Goal: Obtain resource: Download file/media

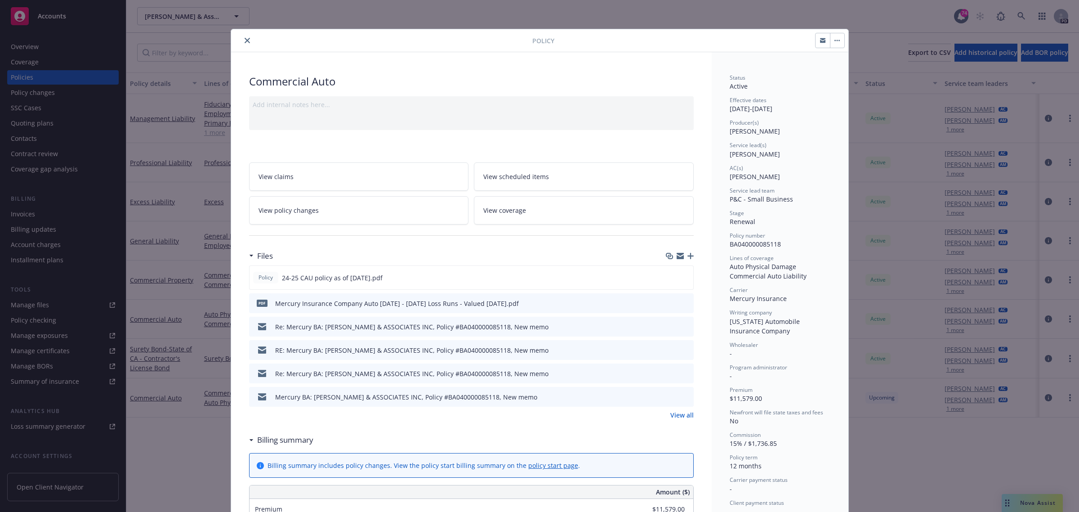
scroll to position [27, 0]
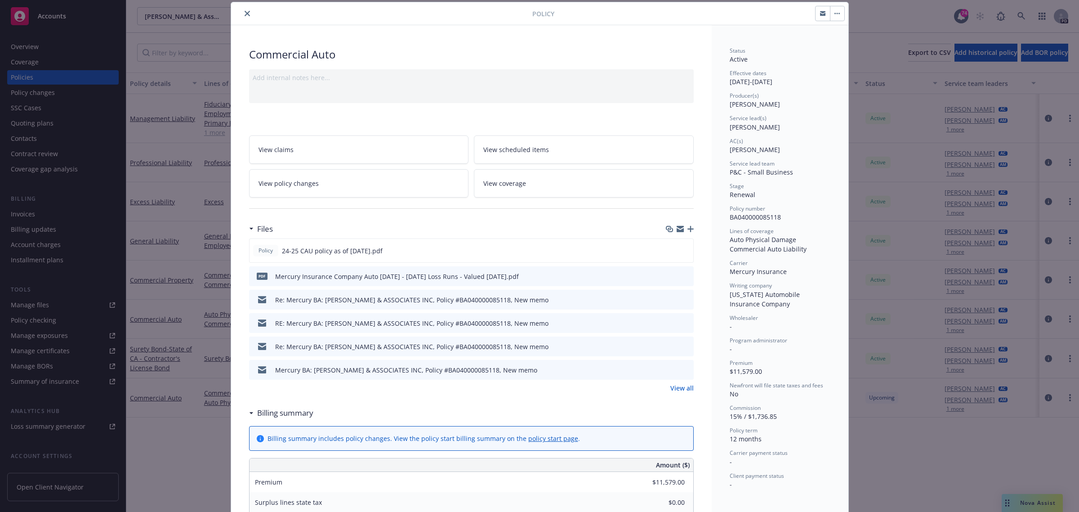
click at [245, 14] on icon "close" at bounding box center [247, 13] width 5 height 5
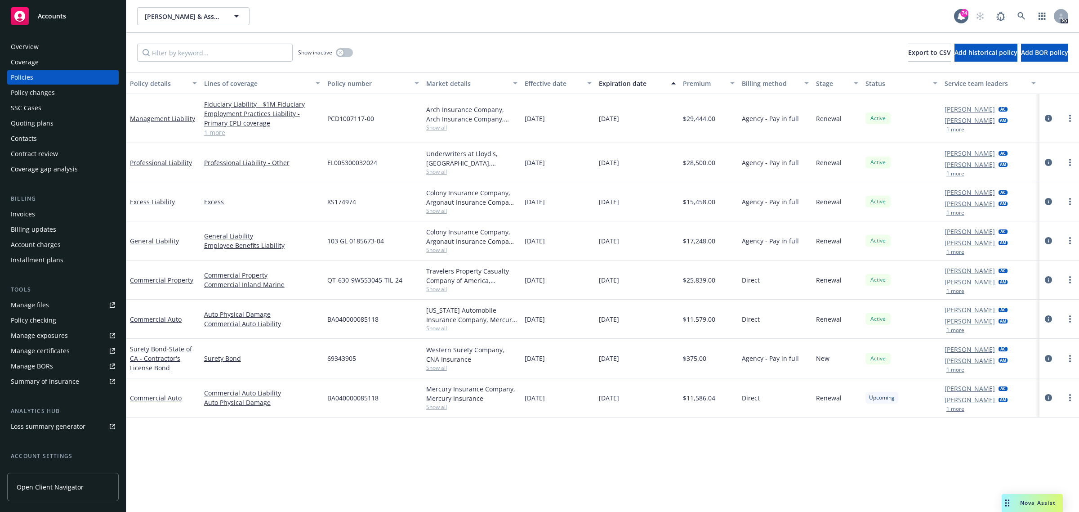
click at [51, 17] on span "Accounts" at bounding box center [52, 16] width 28 height 7
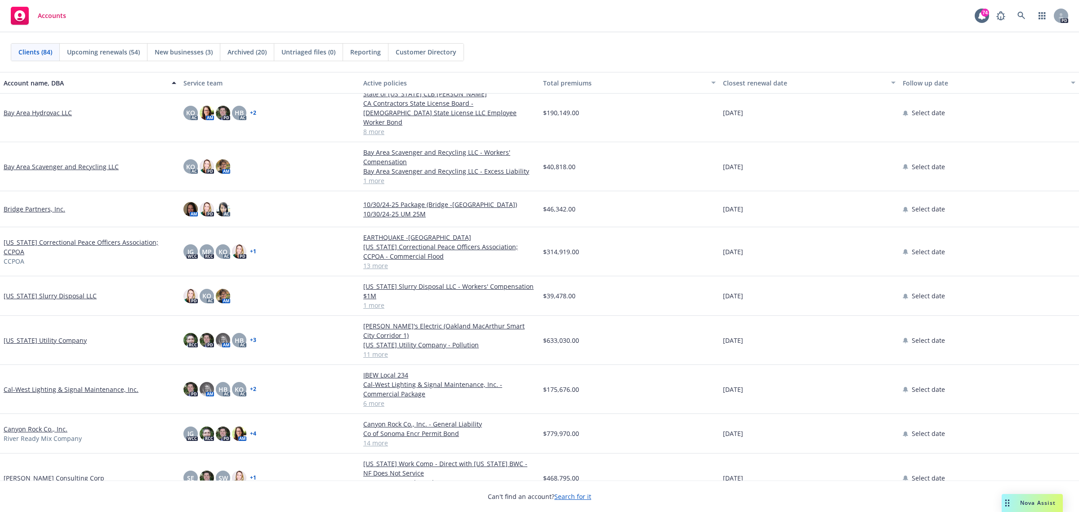
scroll to position [506, 0]
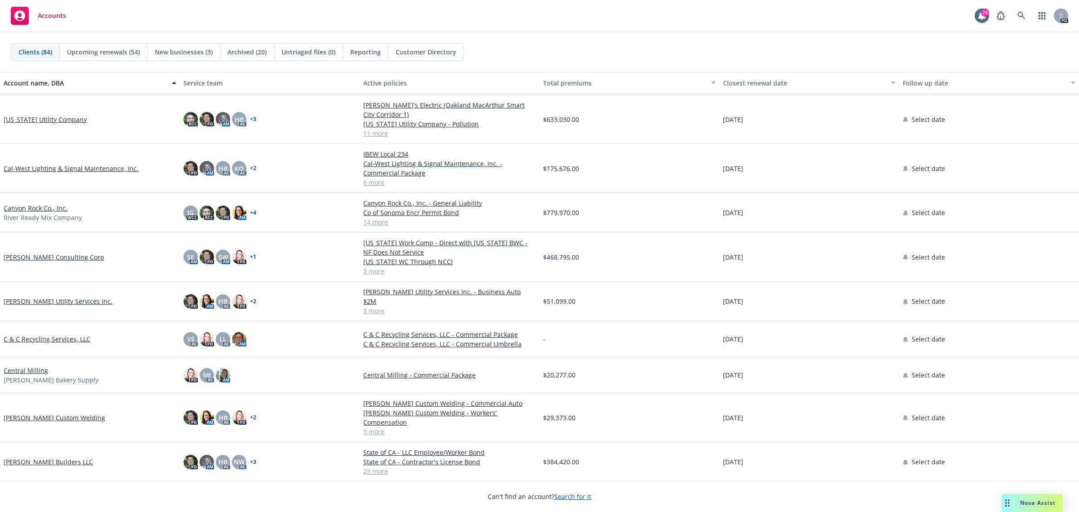
click at [29, 252] on link "[PERSON_NAME] Consulting Corp" at bounding box center [54, 256] width 101 height 9
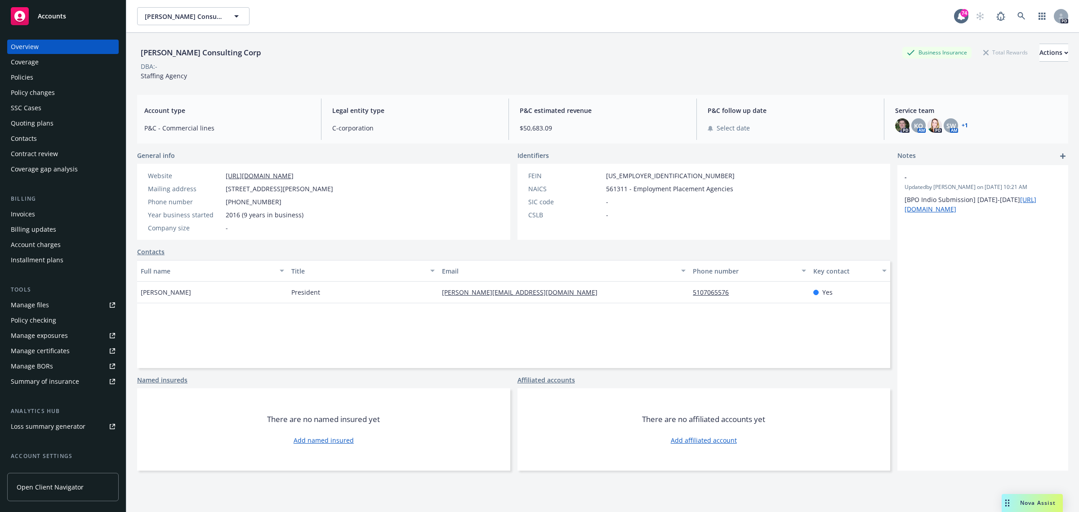
click at [25, 75] on div "Policies" at bounding box center [22, 77] width 22 height 14
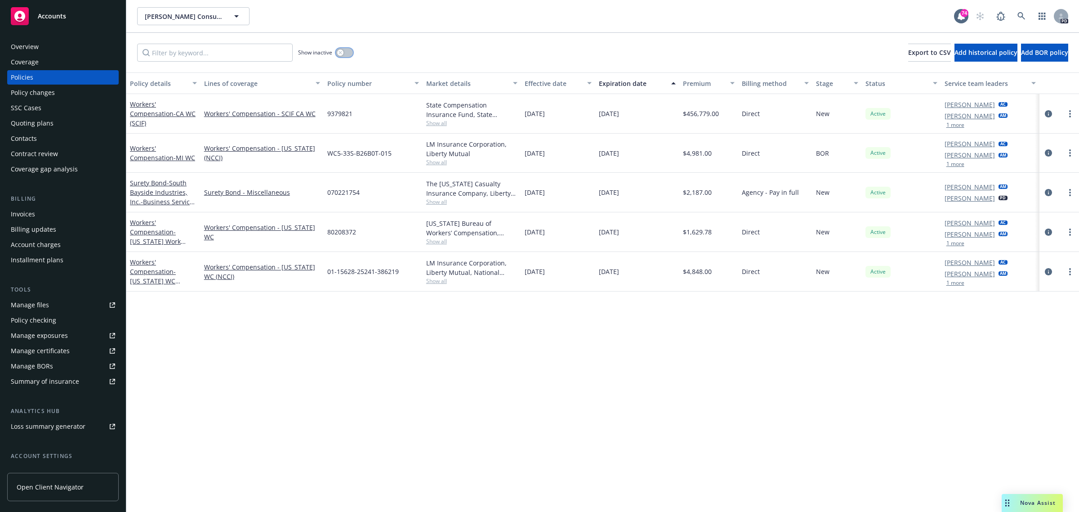
click at [340, 53] on icon "button" at bounding box center [339, 52] width 3 height 3
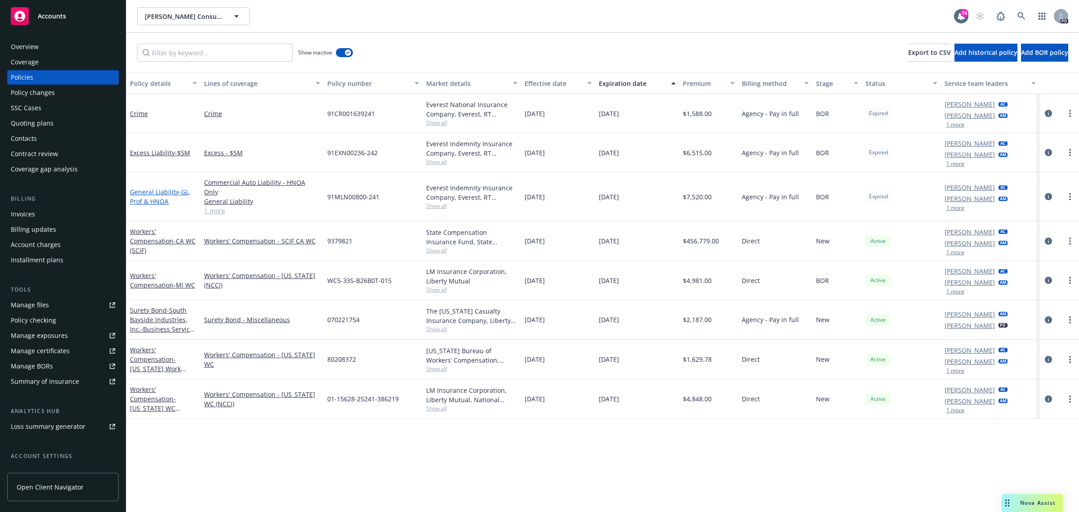
click at [137, 187] on link "General Liability - GL, Prof & HNOA" at bounding box center [160, 196] width 61 height 18
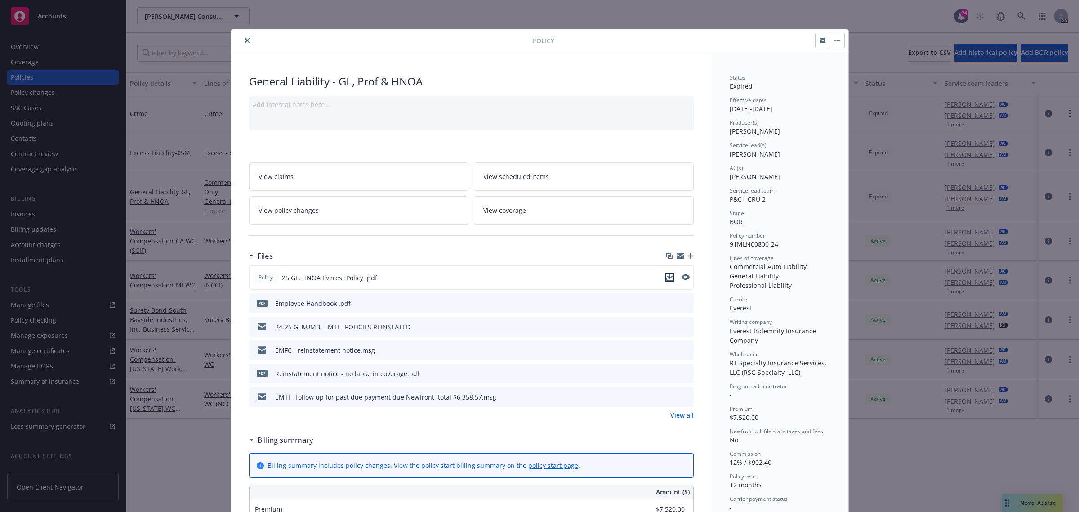
click at [667, 276] on icon "download file" at bounding box center [669, 276] width 7 height 7
click at [245, 43] on icon "close" at bounding box center [247, 40] width 5 height 5
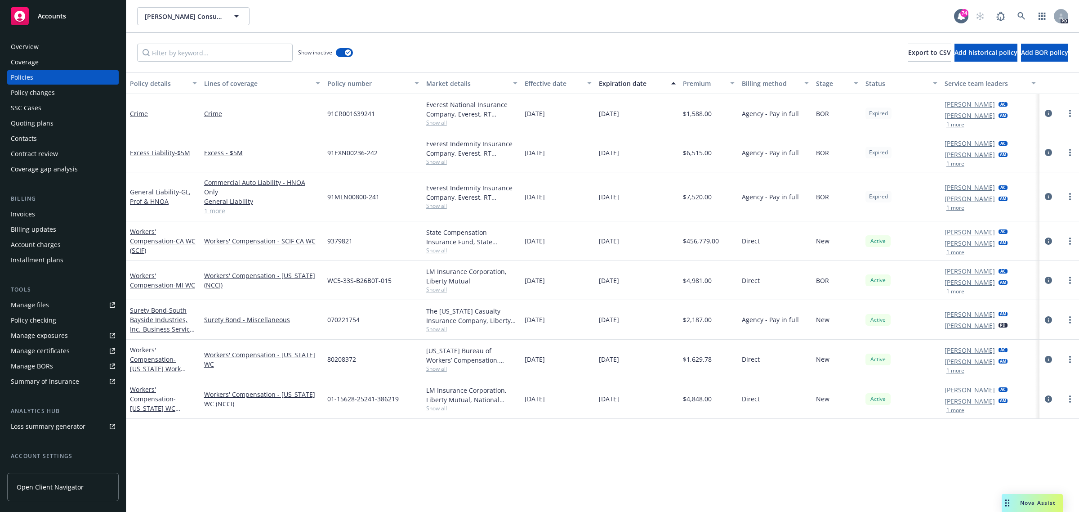
click at [63, 16] on span "Accounts" at bounding box center [52, 16] width 28 height 7
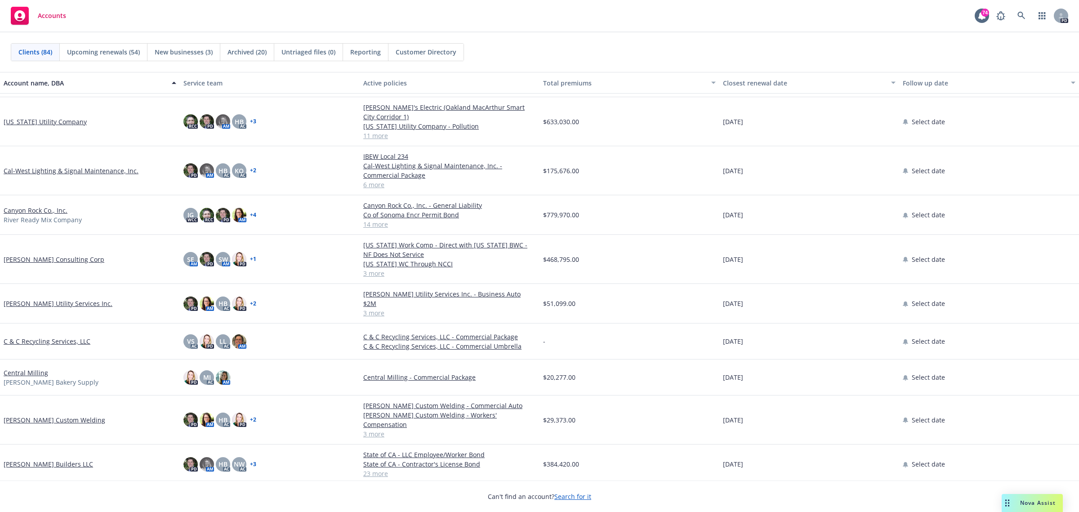
scroll to position [506, 0]
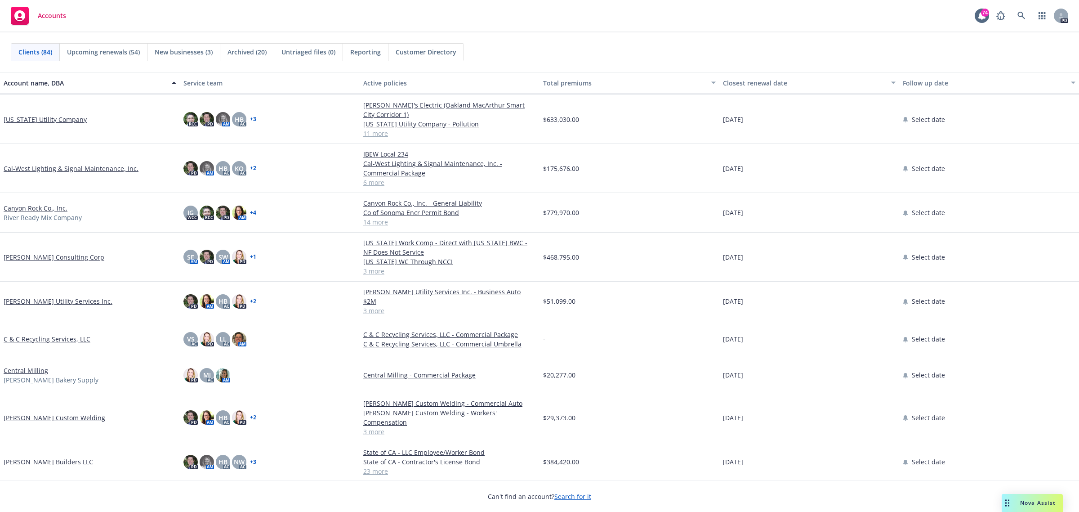
click at [35, 252] on link "[PERSON_NAME] Consulting Corp" at bounding box center [54, 256] width 101 height 9
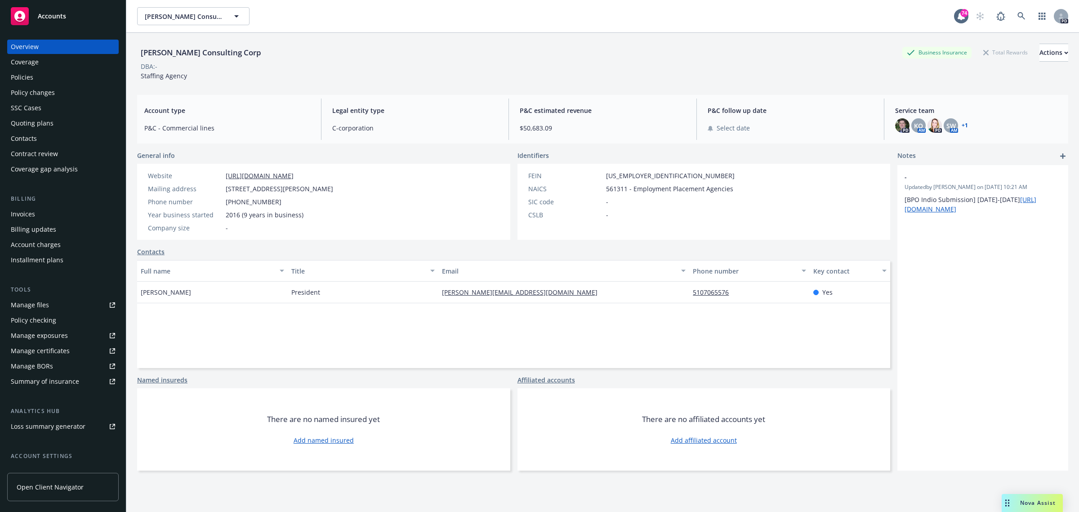
click at [32, 118] on div "Quoting plans" at bounding box center [32, 123] width 43 height 14
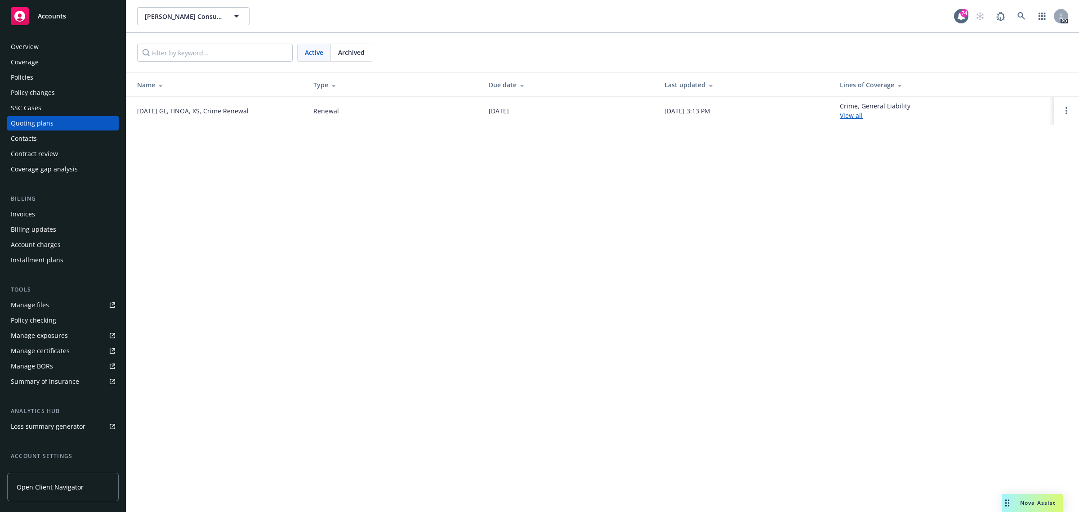
click at [27, 73] on div "Policies" at bounding box center [22, 77] width 22 height 14
